Goal: Navigation & Orientation: Go to known website

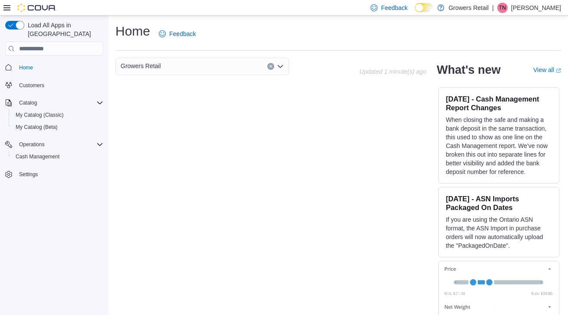
click at [542, 7] on p "[PERSON_NAME]" at bounding box center [536, 8] width 50 height 10
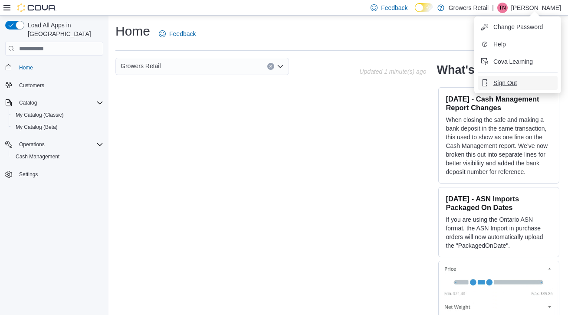
click at [495, 80] on span "Sign Out" at bounding box center [504, 82] width 23 height 9
